Goal: Task Accomplishment & Management: Manage account settings

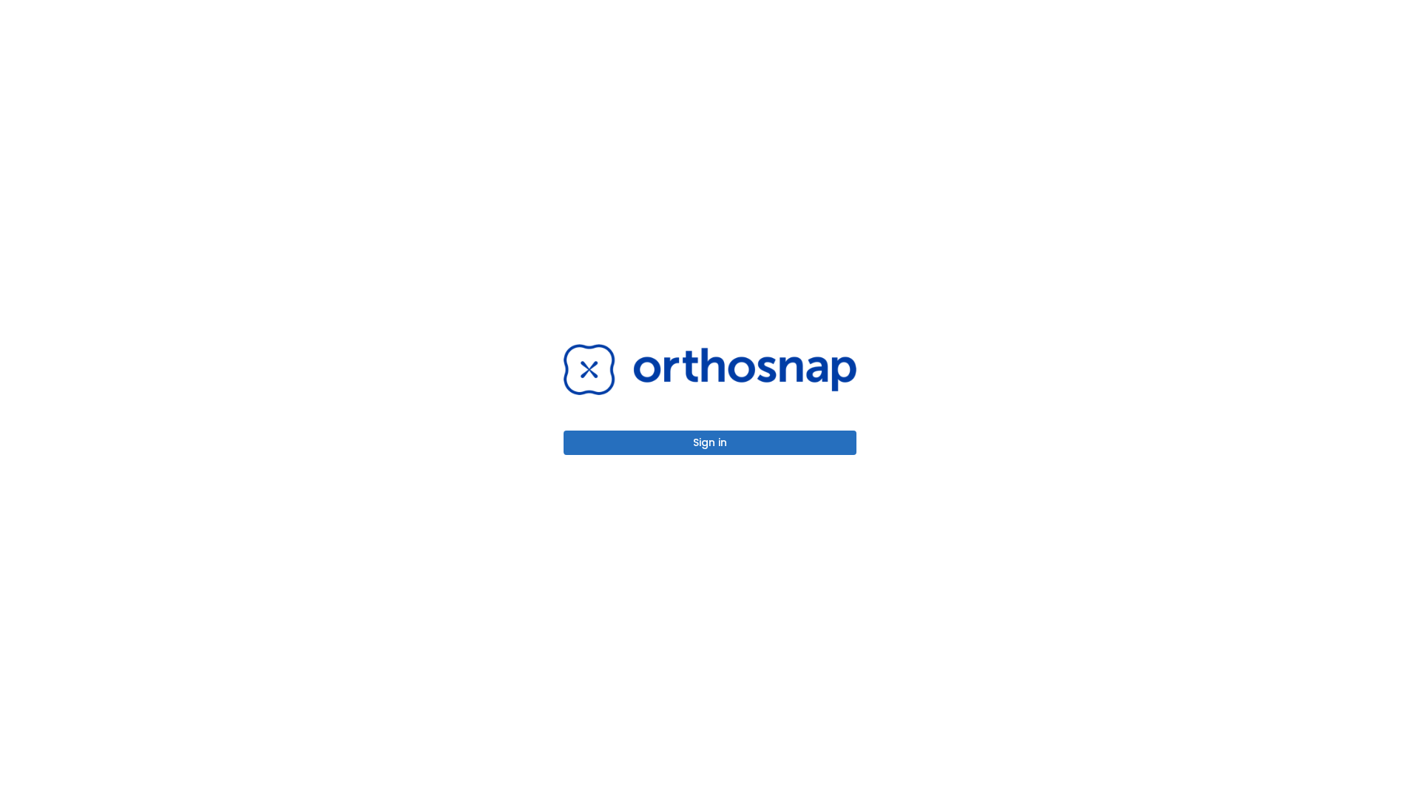
click at [710, 442] on button "Sign in" at bounding box center [710, 443] width 293 height 24
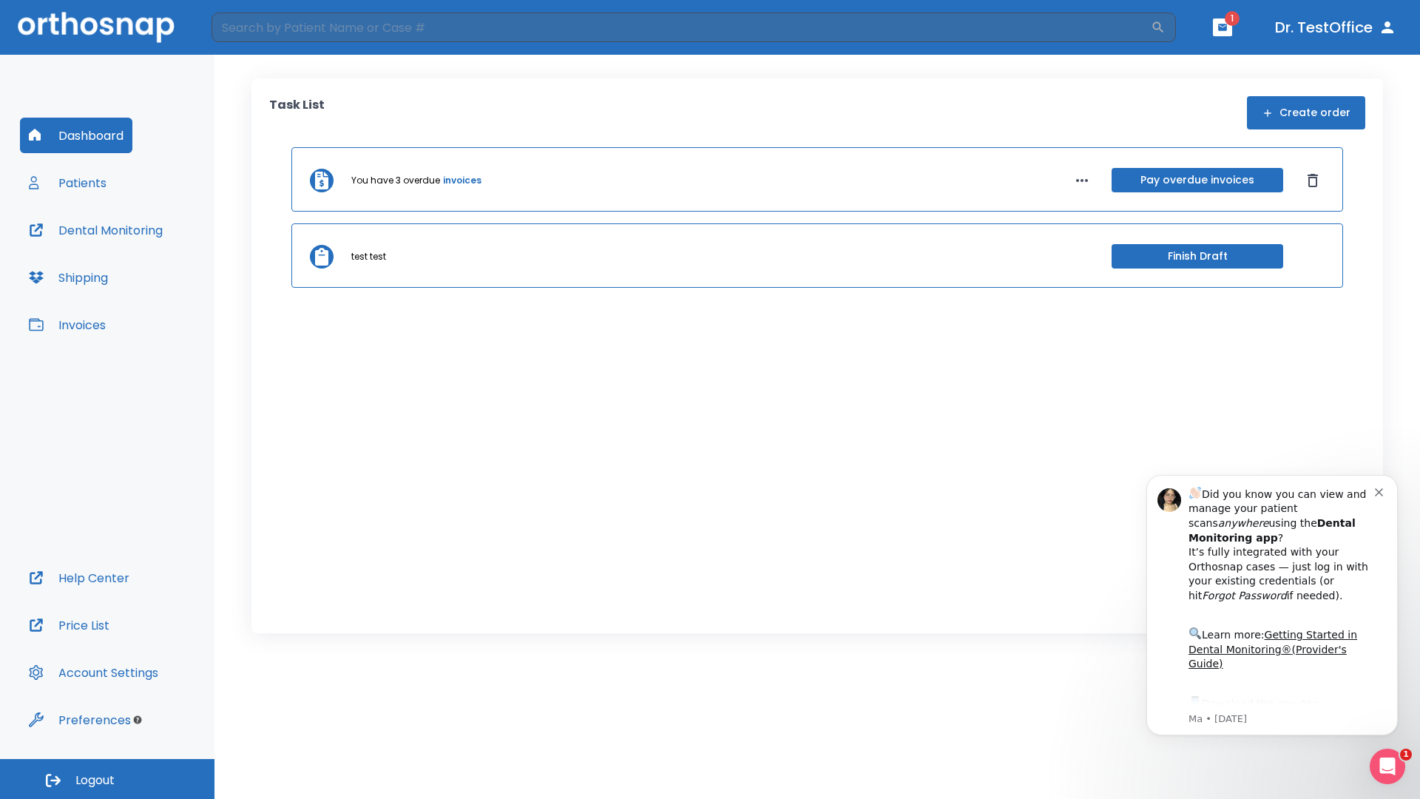
click at [107, 779] on span "Logout" at bounding box center [94, 780] width 39 height 16
